Goal: Task Accomplishment & Management: Manage account settings

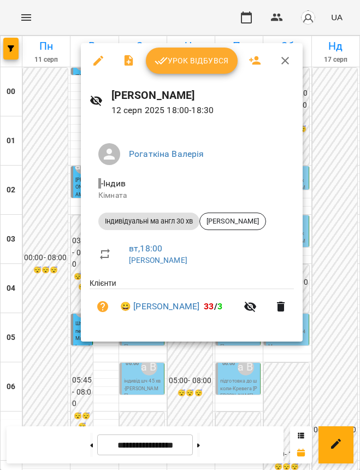
scroll to position [622, 0]
click at [328, 371] on div at bounding box center [180, 235] width 360 height 470
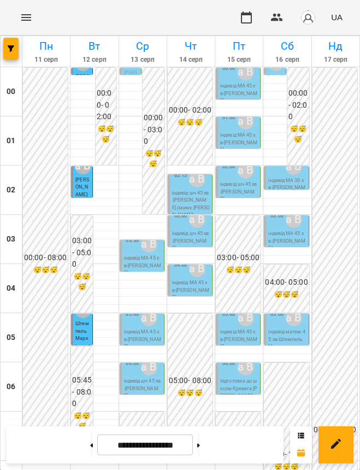
scroll to position [690, 0]
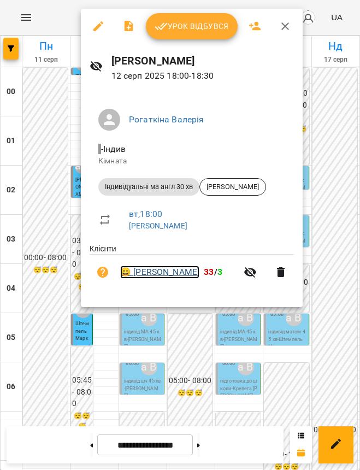
click at [184, 276] on link "😀 Воробчак Станіслав" at bounding box center [159, 272] width 79 height 13
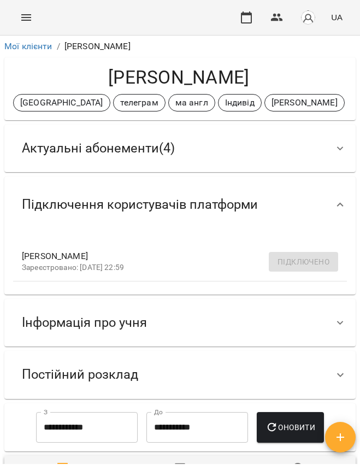
scroll to position [68, 0]
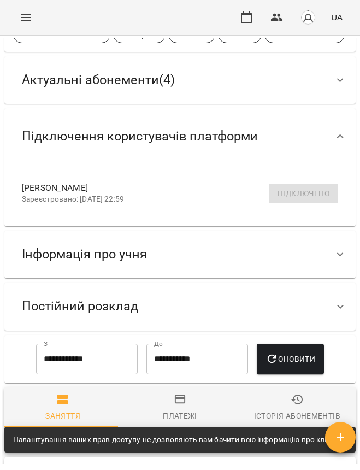
click at [124, 86] on span "Актуальні абонементи ( 4 )" at bounding box center [98, 80] width 153 height 17
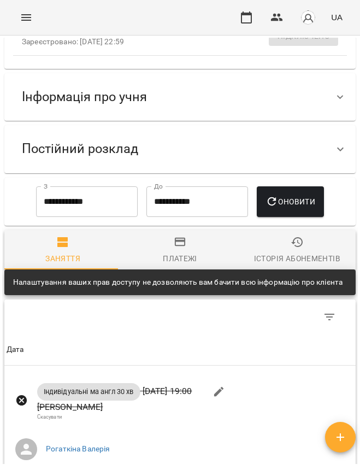
scroll to position [751, 0]
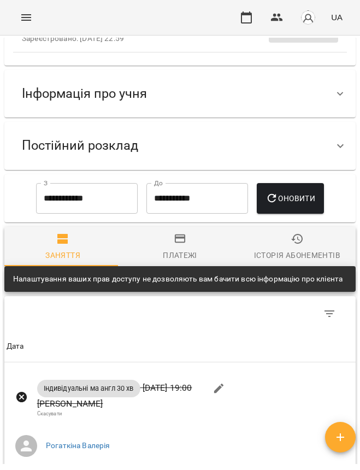
click at [113, 102] on span "Інформація про учня" at bounding box center [84, 93] width 125 height 17
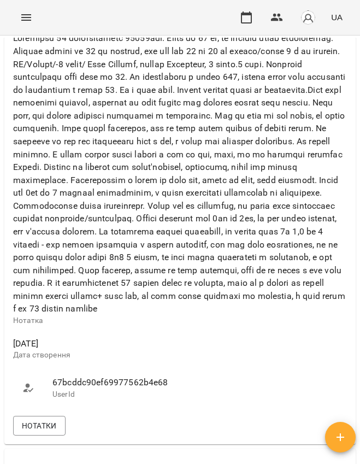
scroll to position [1161, 0]
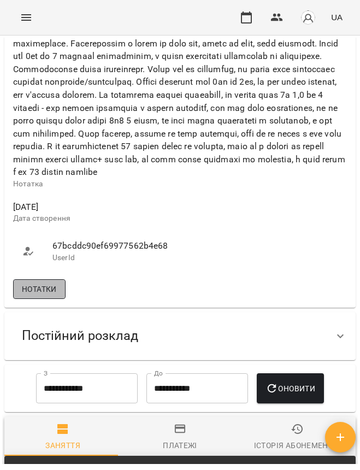
click at [33, 296] on span "Нотатки" at bounding box center [39, 289] width 35 height 13
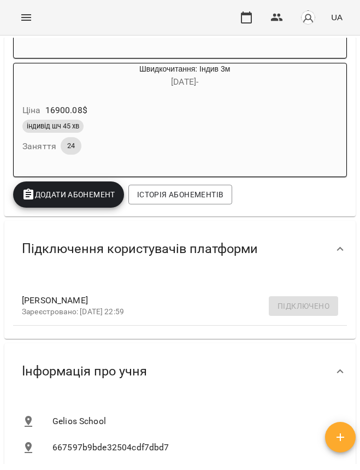
scroll to position [683, 0]
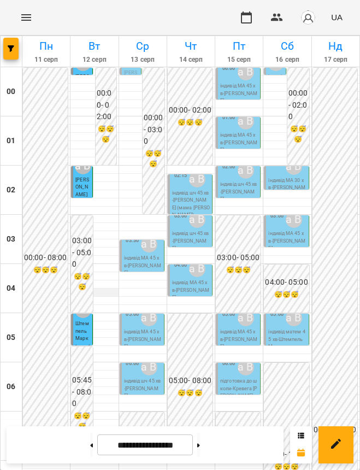
scroll to position [751, 0]
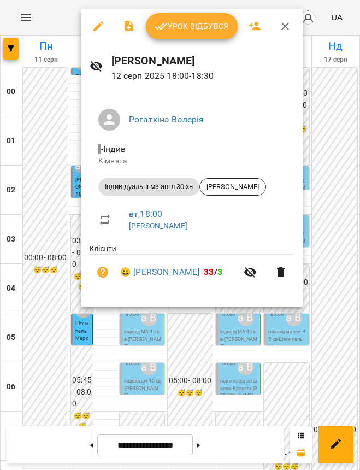
click at [165, 364] on div at bounding box center [180, 235] width 360 height 470
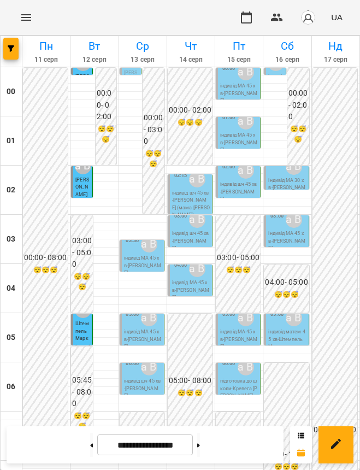
scroll to position [827, 0]
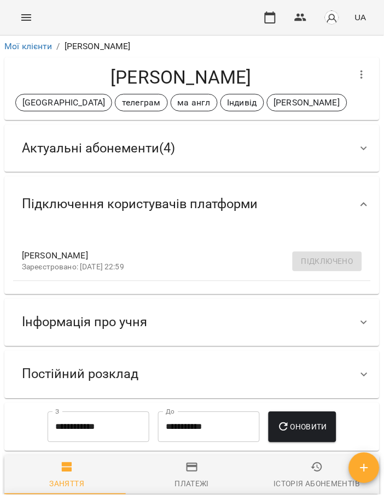
click at [227, 165] on div "Актуальні абонементи ( 4 )" at bounding box center [182, 148] width 338 height 34
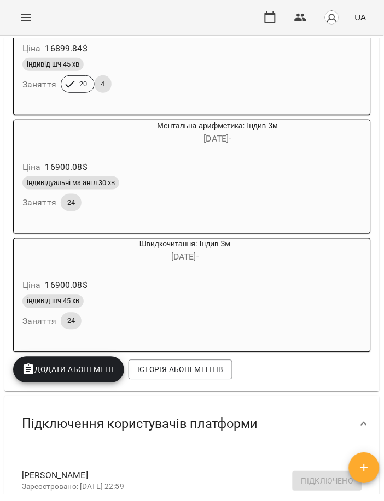
scroll to position [219, 0]
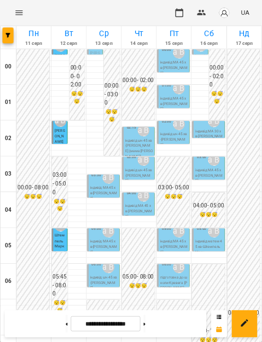
scroll to position [820, 0]
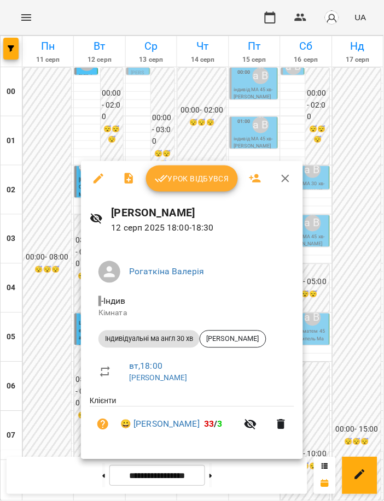
scroll to position [485, 0]
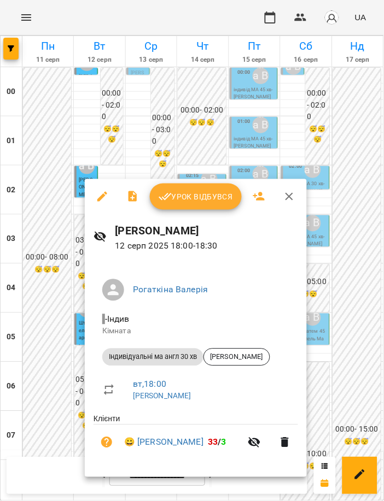
click at [208, 196] on span "Урок відбувся" at bounding box center [195, 196] width 74 height 13
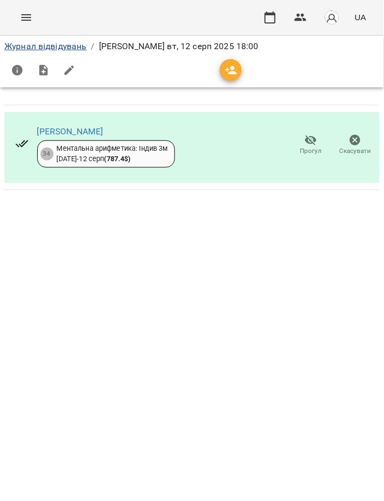
click at [65, 40] on li "Журнал відвідувань" at bounding box center [45, 46] width 83 height 13
click at [50, 40] on li "Журнал відвідувань" at bounding box center [45, 46] width 83 height 13
click at [54, 41] on link "Журнал відвідувань" at bounding box center [45, 46] width 83 height 10
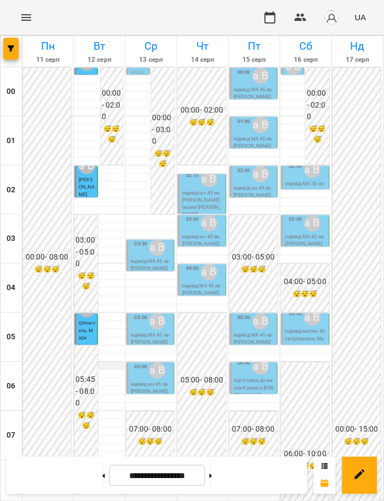
scroll to position [796, 0]
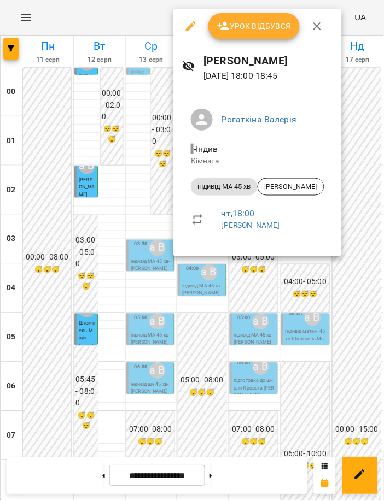
click at [114, 125] on div at bounding box center [192, 250] width 384 height 501
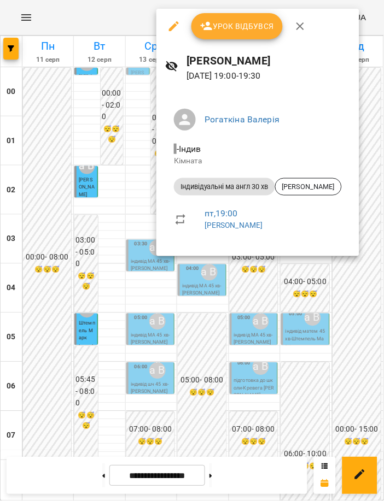
click at [337, 327] on div at bounding box center [192, 250] width 384 height 501
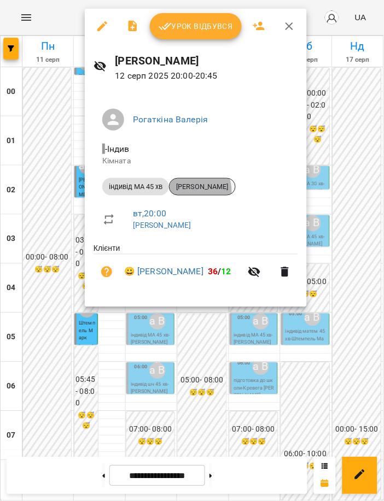
click at [189, 192] on div "Педько Олена" at bounding box center [202, 186] width 67 height 17
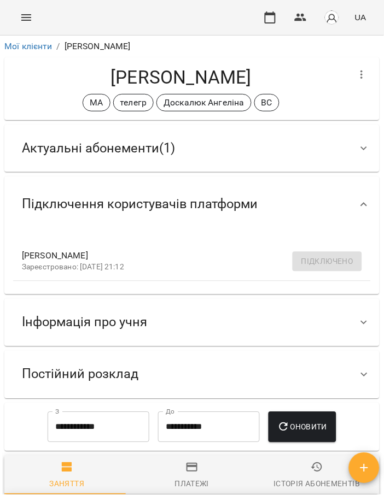
click at [130, 148] on span "Актуальні абонементи ( 1 )" at bounding box center [98, 148] width 153 height 17
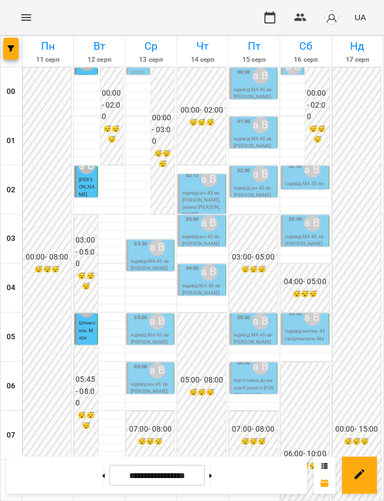
scroll to position [796, 0]
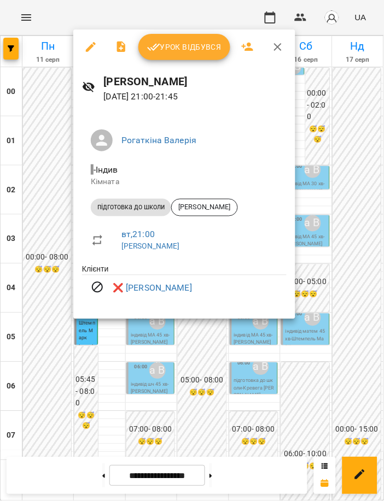
click at [357, 367] on div at bounding box center [192, 250] width 384 height 501
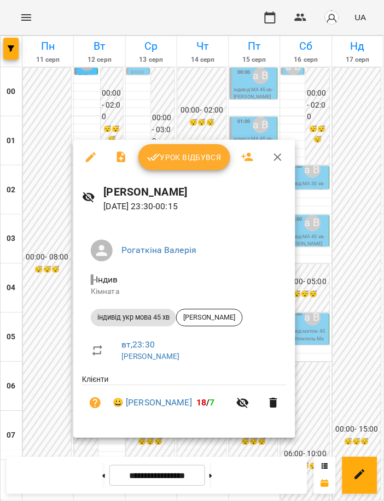
click at [318, 286] on div at bounding box center [192, 250] width 384 height 501
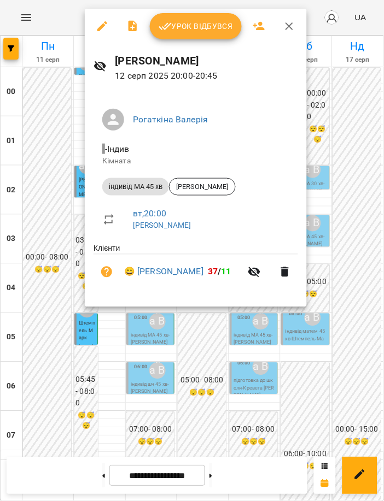
click at [164, 26] on icon "button" at bounding box center [165, 26] width 13 height 7
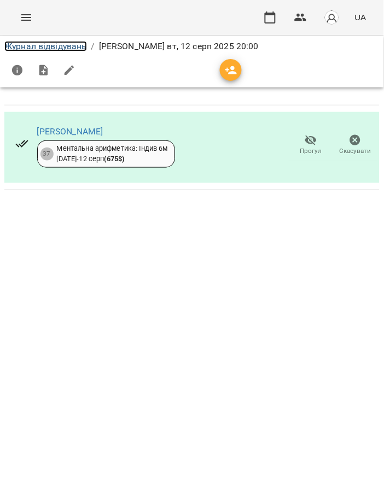
click at [79, 48] on link "Журнал відвідувань" at bounding box center [45, 46] width 83 height 10
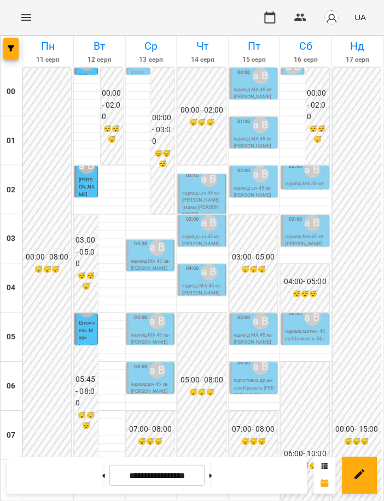
scroll to position [796, 0]
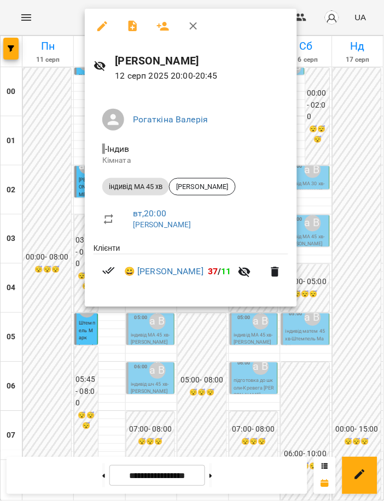
click at [299, 362] on div at bounding box center [192, 250] width 384 height 501
